Goal: Navigation & Orientation: Understand site structure

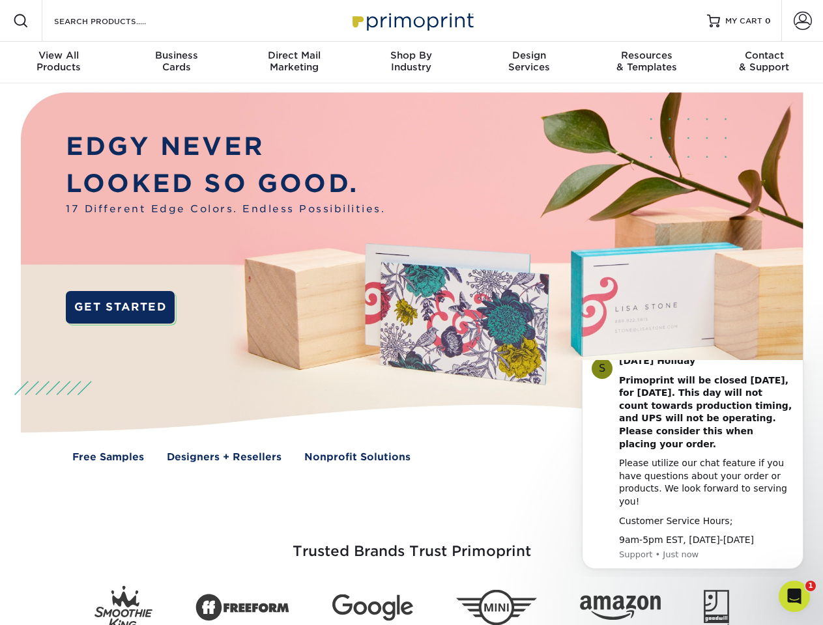
click at [411, 313] on img at bounding box center [411, 286] width 814 height 407
click at [21, 21] on span at bounding box center [21, 21] width 16 height 16
click at [802, 21] on span at bounding box center [802, 21] width 18 height 18
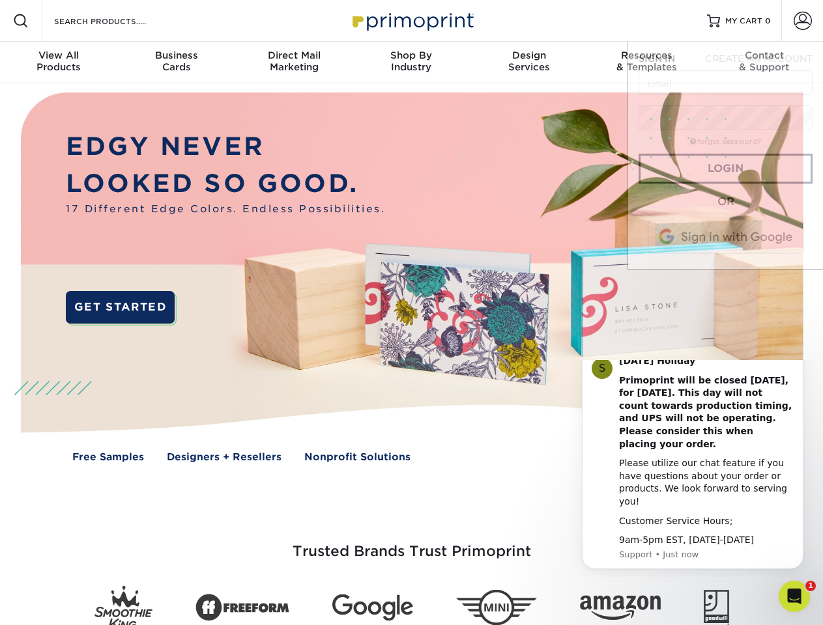
click at [59, 63] on div "View All Products" at bounding box center [58, 61] width 117 height 23
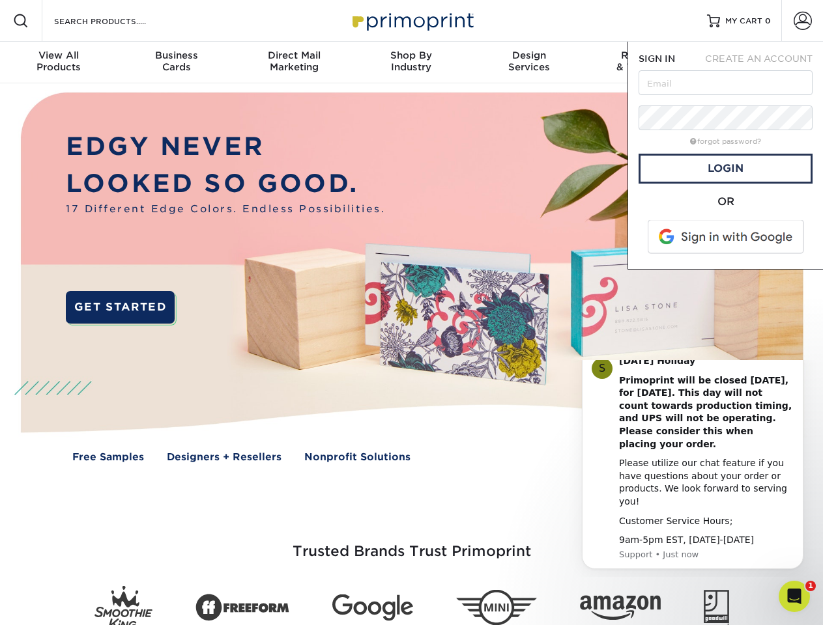
click at [176, 63] on div "Business Cards" at bounding box center [175, 61] width 117 height 23
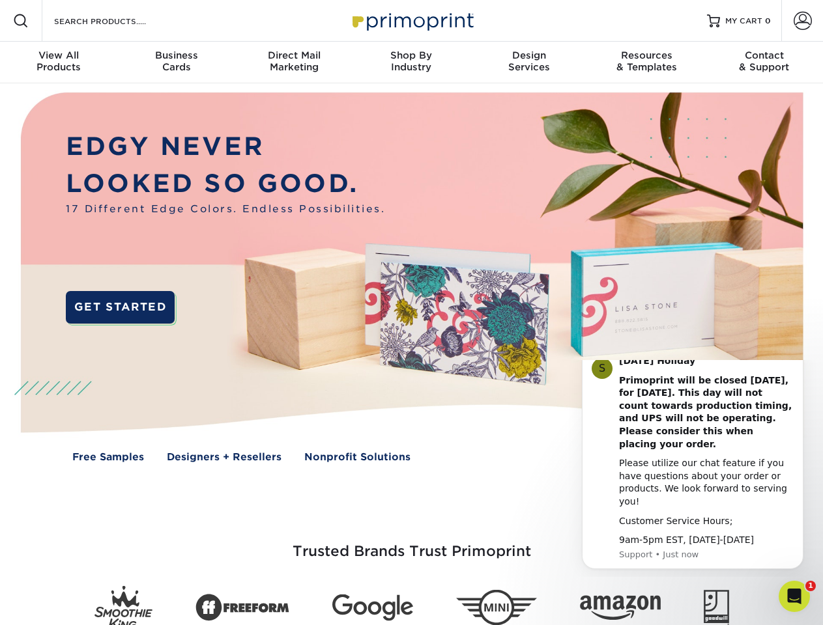
click at [294, 63] on div "Direct Mail Marketing" at bounding box center [293, 61] width 117 height 23
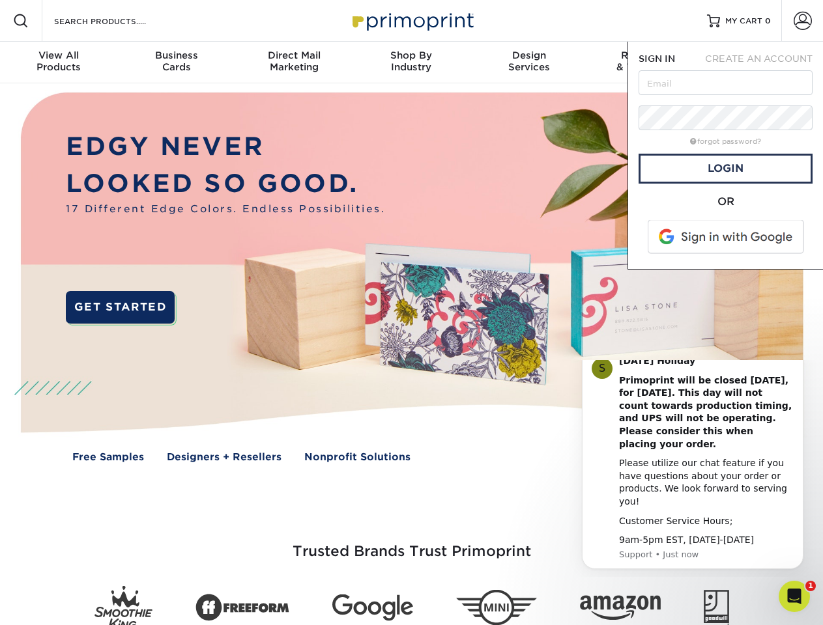
click at [411, 63] on div "Shop By Industry" at bounding box center [410, 61] width 117 height 23
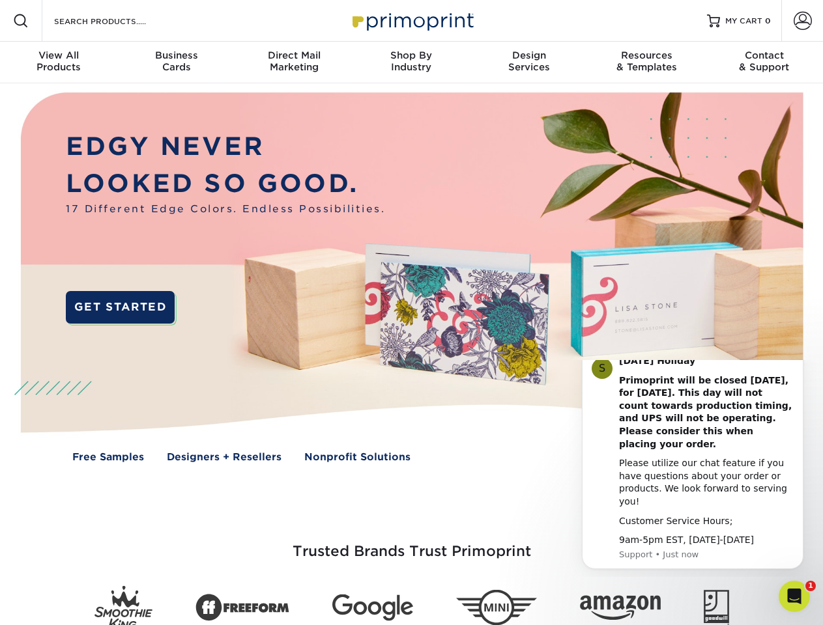
click at [529, 63] on div "Design Services" at bounding box center [528, 61] width 117 height 23
click at [646, 63] on div "Resources & Templates" at bounding box center [646, 61] width 117 height 23
click at [764, 63] on div "Contact & Support" at bounding box center [763, 61] width 117 height 23
